Goal: Transaction & Acquisition: Purchase product/service

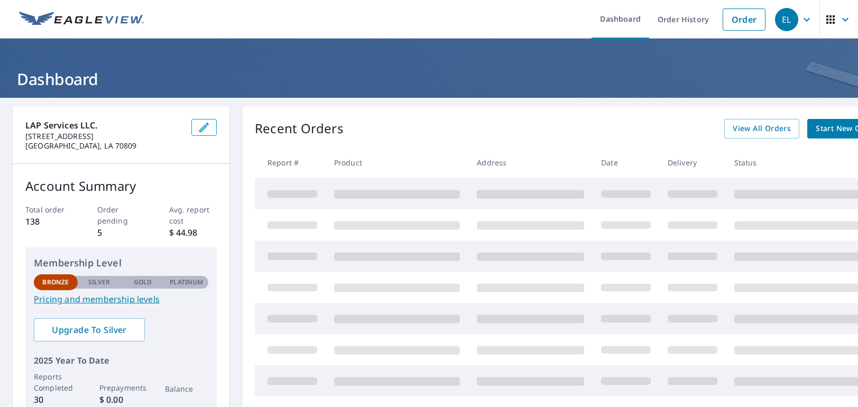
click at [482, 396] on div "Dashboard Order History Order EL Dashboard LAP Services LLC. [STREET_ADDRESS] A…" at bounding box center [429, 203] width 858 height 407
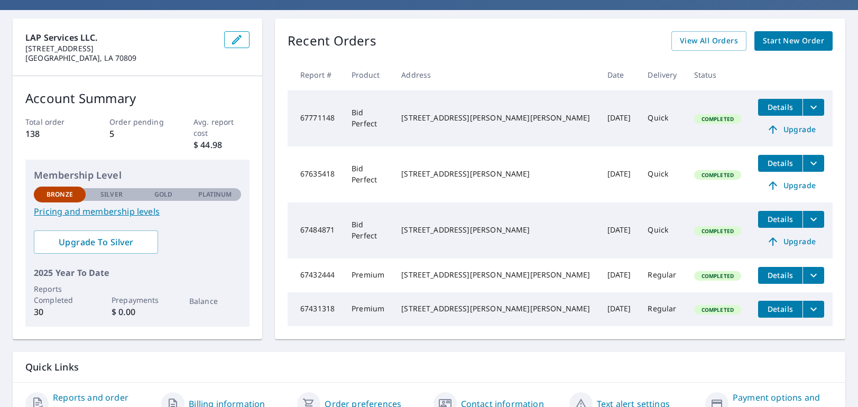
scroll to position [106, 0]
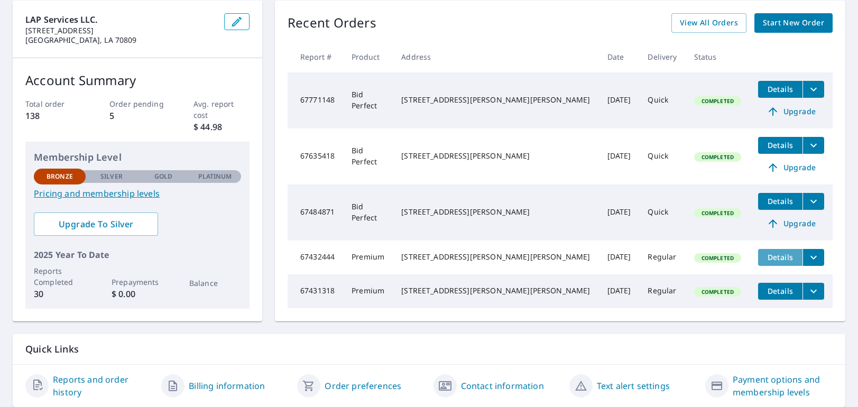
click at [767, 260] on span "Details" at bounding box center [780, 257] width 32 height 10
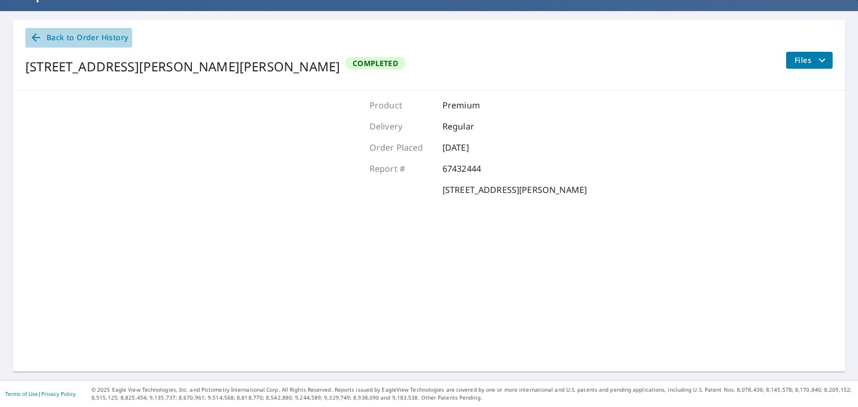
click at [52, 40] on span "Back to Order History" at bounding box center [79, 37] width 98 height 13
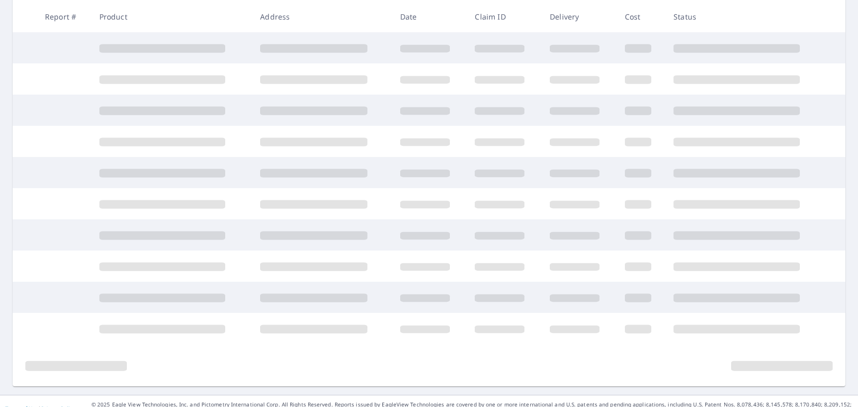
scroll to position [205, 0]
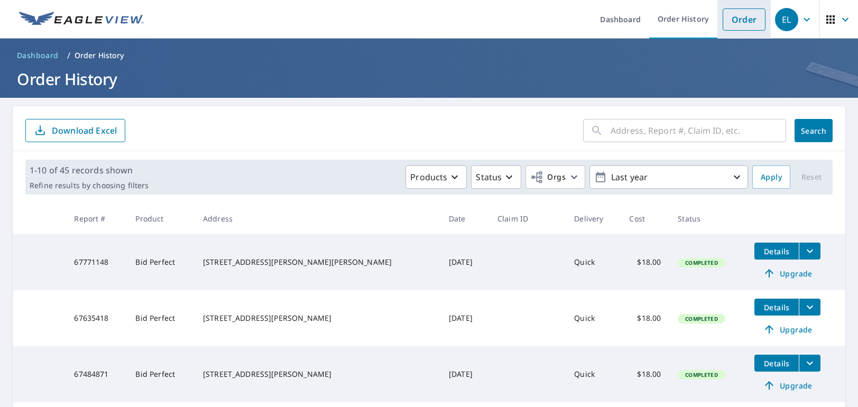
click at [735, 21] on link "Order" at bounding box center [743, 19] width 43 height 22
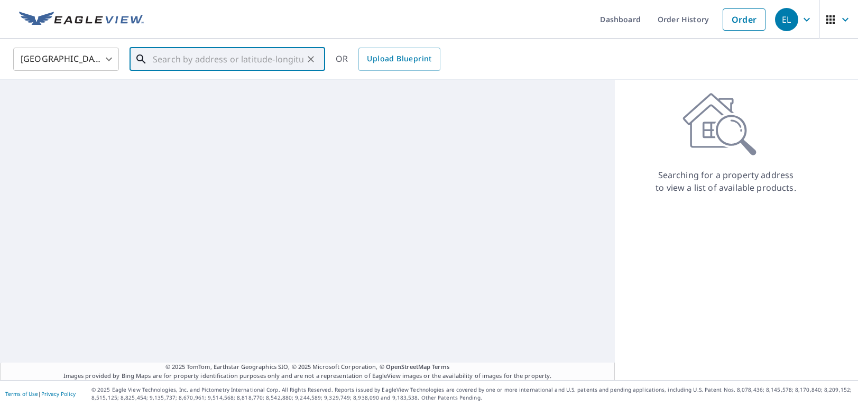
click at [222, 63] on input "text" at bounding box center [228, 59] width 151 height 30
paste input "[STREET_ADDRESS][PERSON_NAME]"
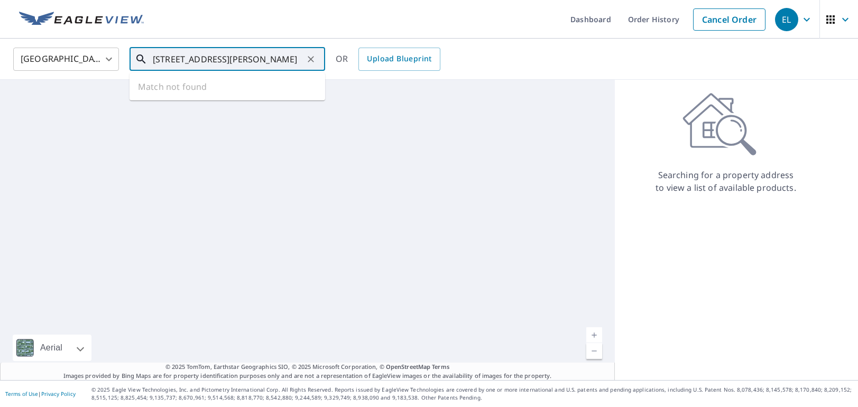
scroll to position [0, 27]
click at [203, 87] on span "[STREET_ADDRESS]" at bounding box center [234, 89] width 166 height 13
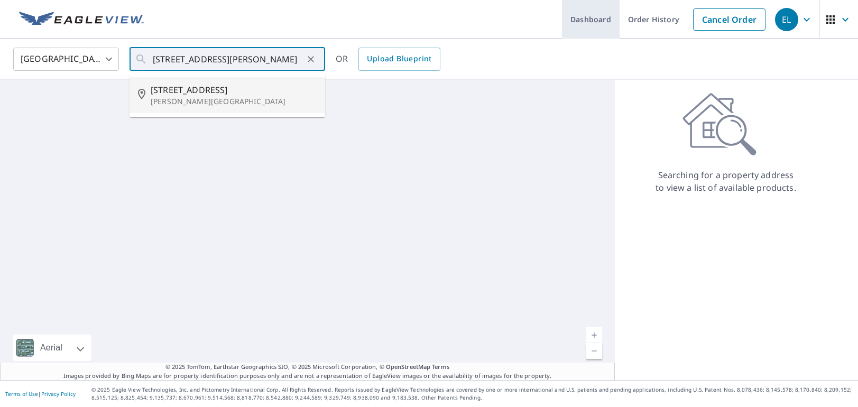
type input "[STREET_ADDRESS][PERSON_NAME]"
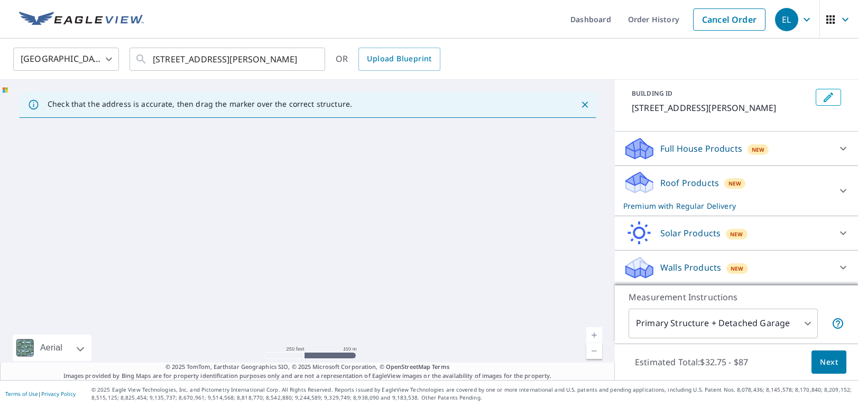
scroll to position [70, 0]
click at [838, 184] on div at bounding box center [842, 190] width 25 height 25
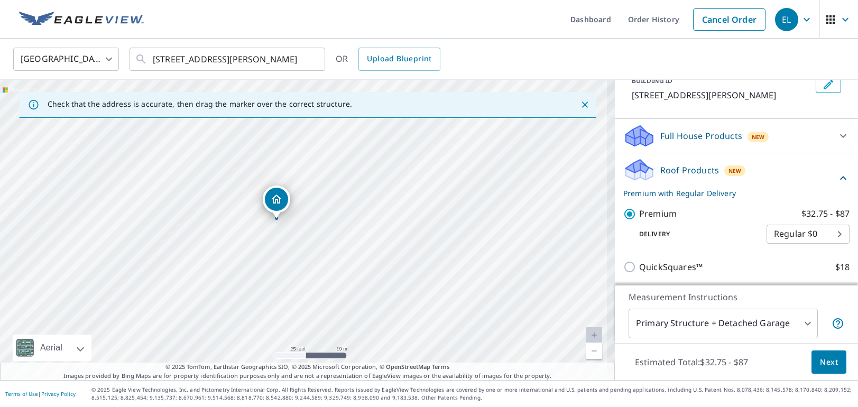
drag, startPoint x: 265, startPoint y: 191, endPoint x: 297, endPoint y: 250, distance: 67.6
click at [297, 250] on div "[STREET_ADDRESS][PERSON_NAME]" at bounding box center [307, 230] width 615 height 300
drag, startPoint x: 300, startPoint y: 257, endPoint x: 312, endPoint y: 258, distance: 12.3
click at [312, 258] on div "[STREET_ADDRESS][PERSON_NAME]" at bounding box center [307, 230] width 615 height 300
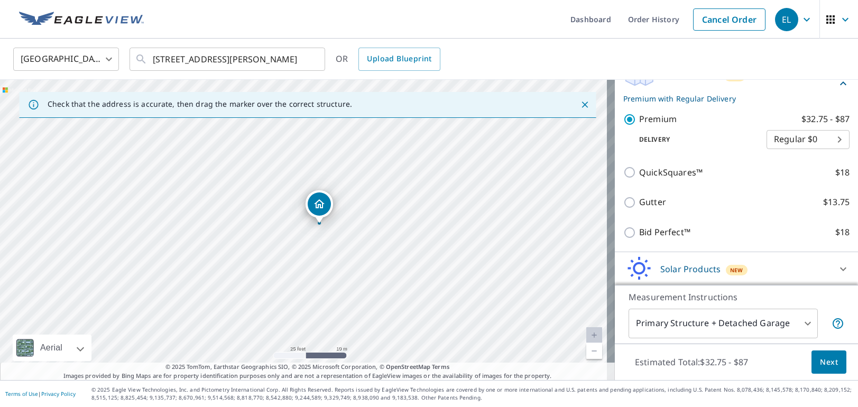
scroll to position [161, 0]
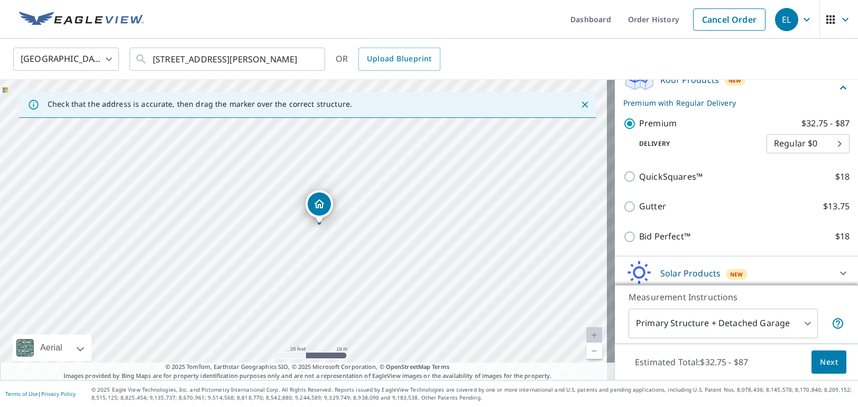
click at [818, 157] on body "EL EL Dashboard Order History Cancel Order [GEOGRAPHIC_DATA] [GEOGRAPHIC_DATA] …" at bounding box center [429, 203] width 858 height 407
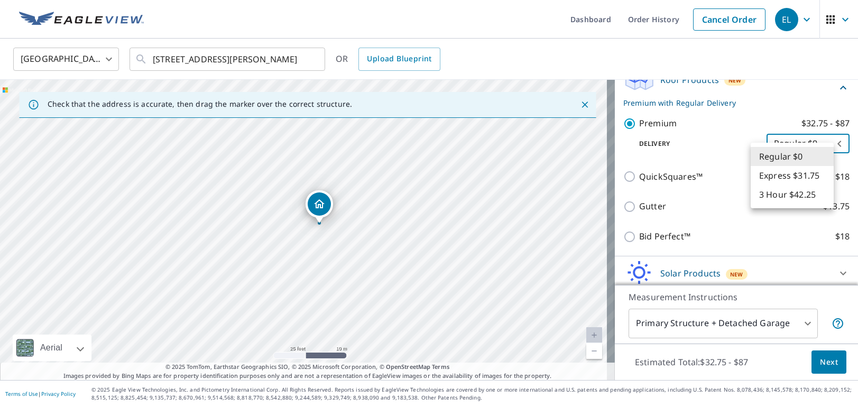
click at [815, 157] on li "Regular $0" at bounding box center [791, 156] width 83 height 19
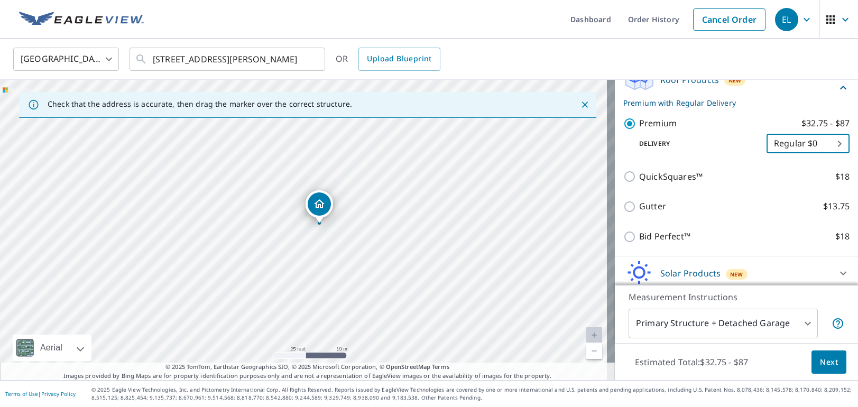
click at [797, 323] on body "EL EL Dashboard Order History Cancel Order [GEOGRAPHIC_DATA] [GEOGRAPHIC_DATA] …" at bounding box center [429, 203] width 858 height 407
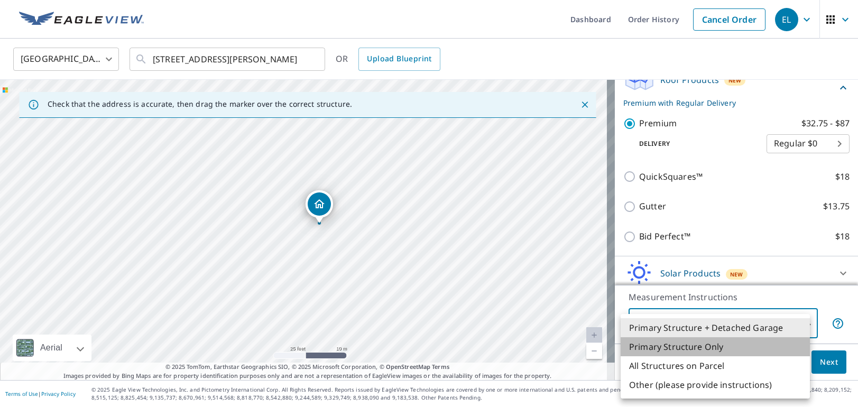
click at [759, 347] on li "Primary Structure Only" at bounding box center [714, 346] width 189 height 19
type input "2"
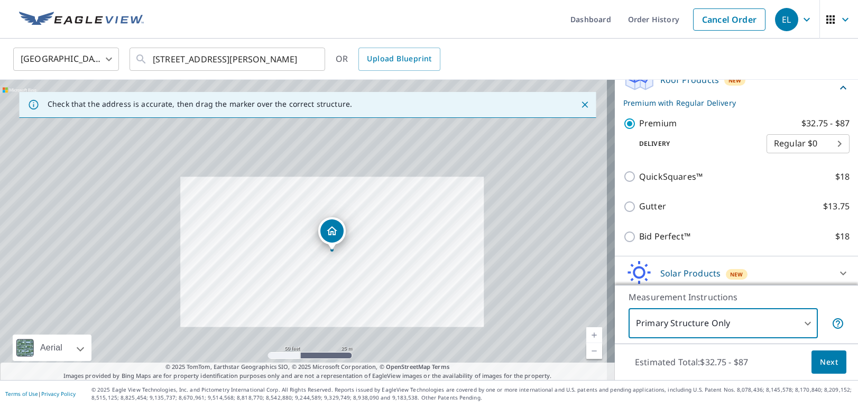
click at [827, 358] on span "Next" at bounding box center [829, 362] width 18 height 13
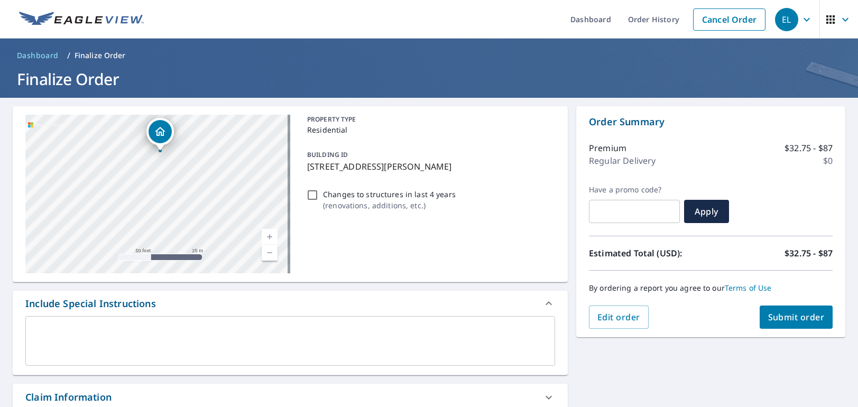
click at [162, 152] on div "[STREET_ADDRESS][PERSON_NAME]" at bounding box center [160, 151] width 4 height 4
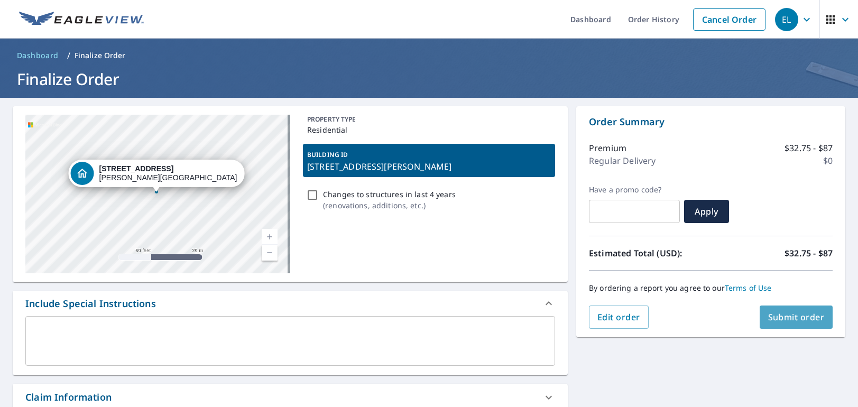
click at [780, 318] on span "Submit order" at bounding box center [796, 317] width 57 height 12
checkbox input "true"
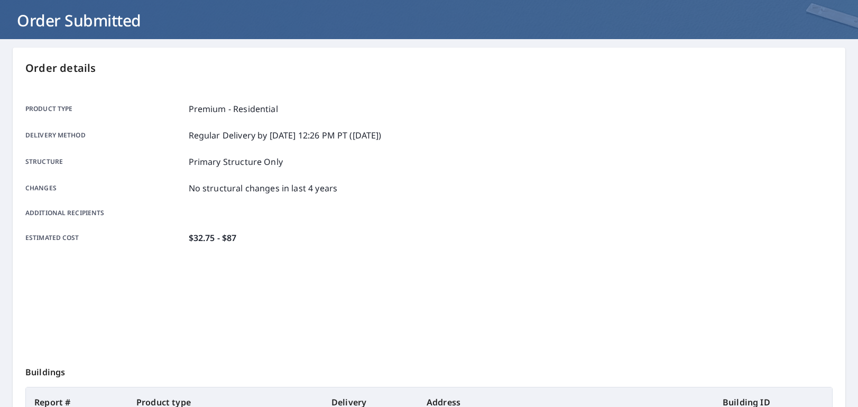
scroll to position [215, 0]
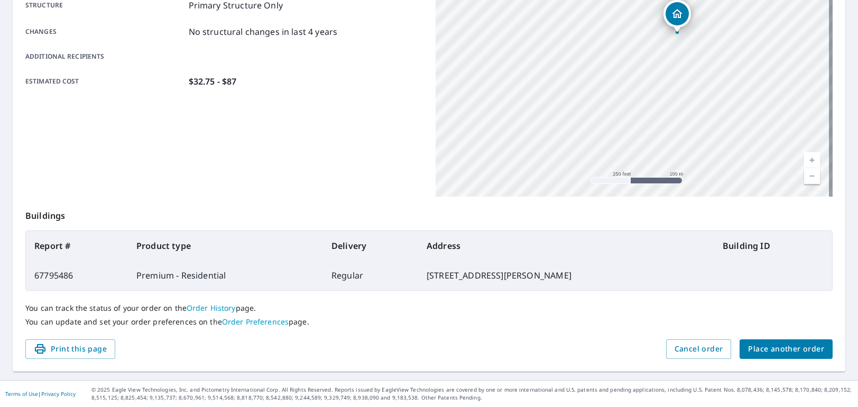
drag, startPoint x: 342, startPoint y: 151, endPoint x: 328, endPoint y: 254, distance: 104.0
click at [327, 325] on div "Order details Product type Premium - Residential Delivery method Regular Delive…" at bounding box center [429, 131] width 832 height 480
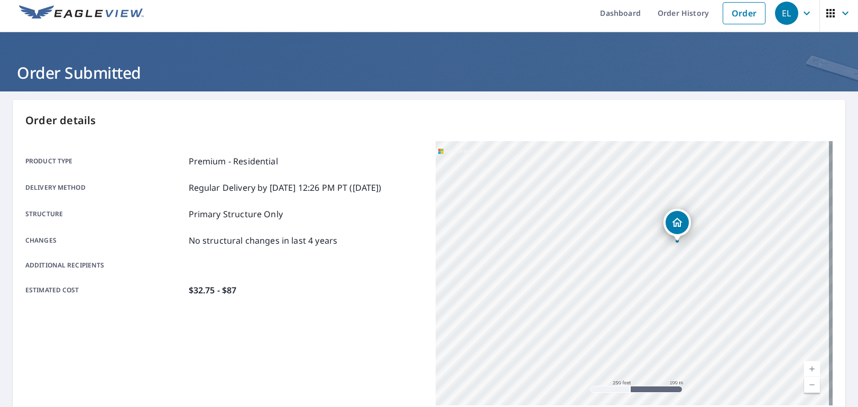
scroll to position [0, 0]
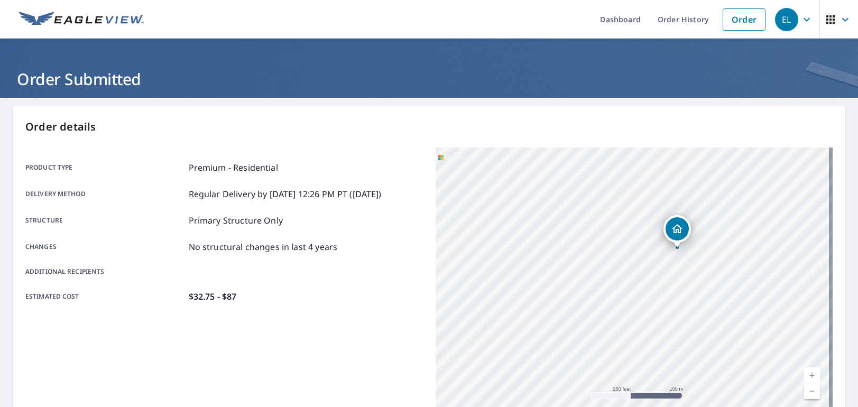
click at [295, 98] on main "Order details Product type Premium - Residential Delivery method Regular Delive…" at bounding box center [429, 346] width 858 height 497
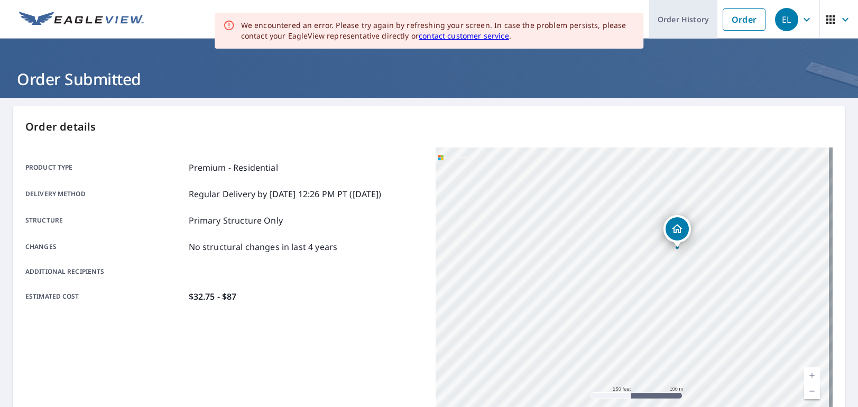
click at [658, 19] on link "Order History" at bounding box center [683, 19] width 68 height 39
